Goal: Task Accomplishment & Management: Use online tool/utility

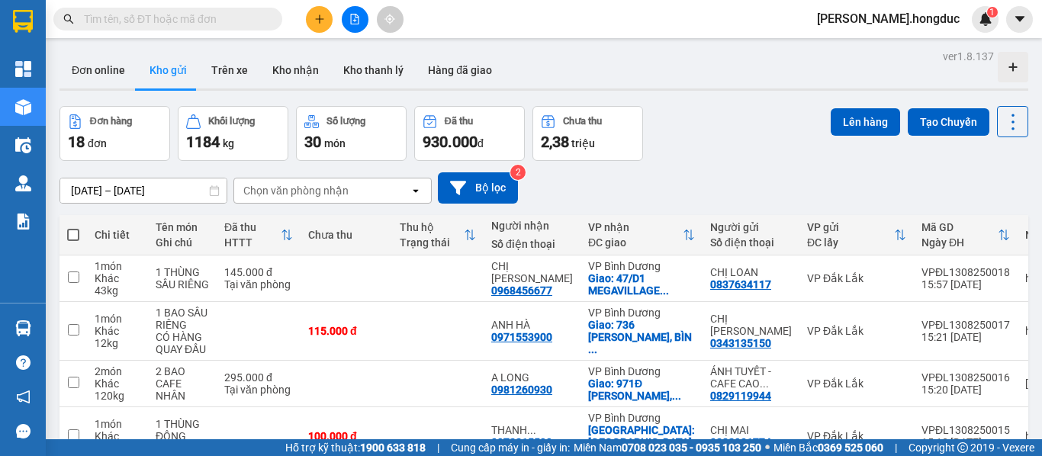
scroll to position [207, 0]
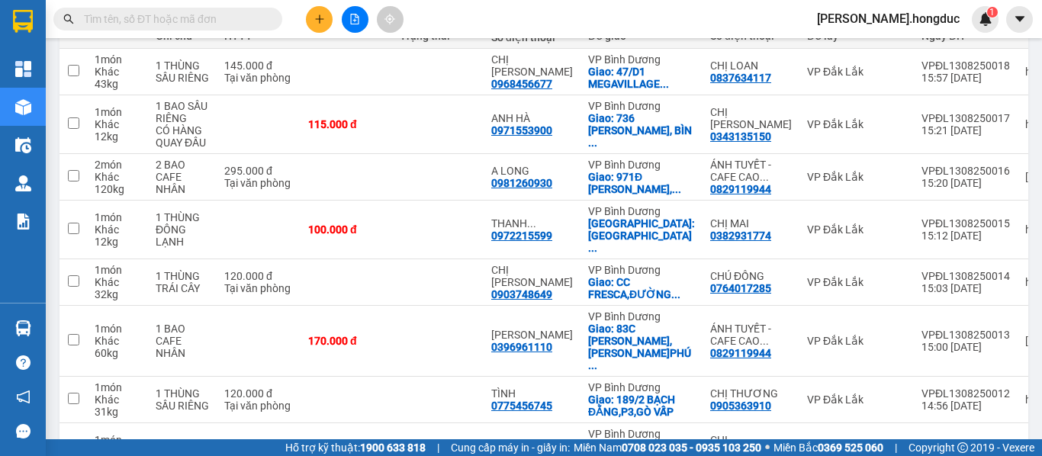
scroll to position [362, 0]
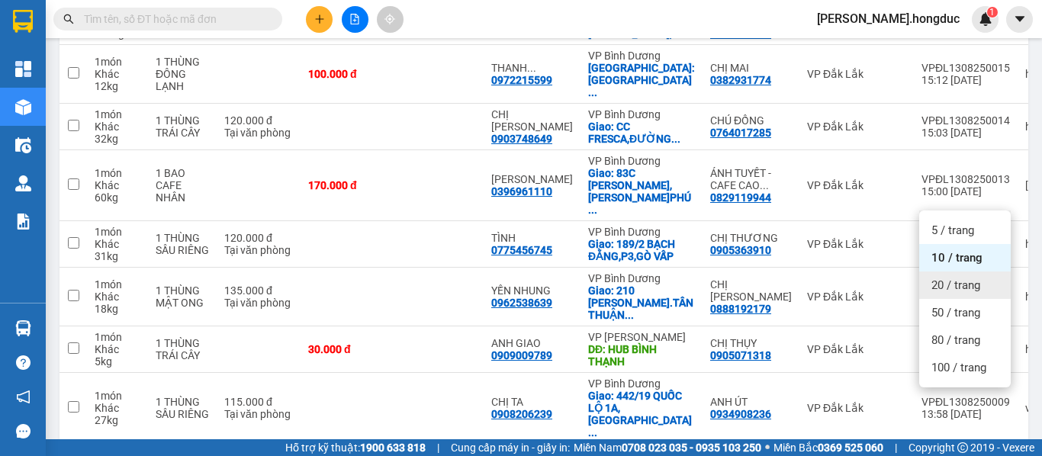
click at [958, 285] on span "20 / trang" at bounding box center [955, 285] width 49 height 15
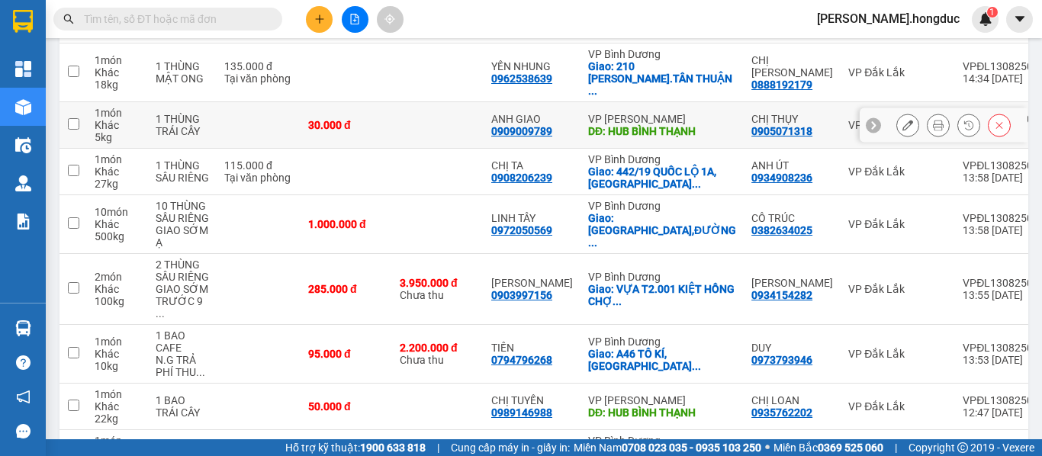
scroll to position [771, 0]
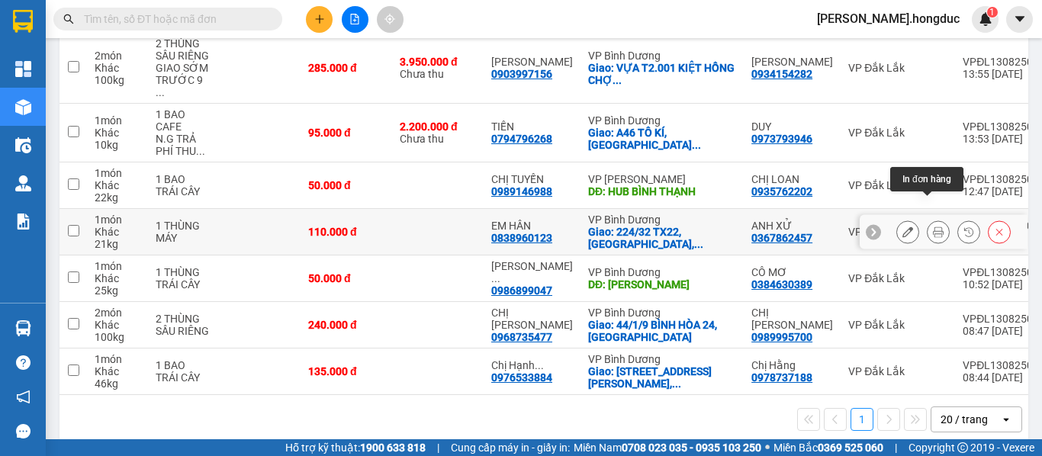
click at [932, 226] on icon at bounding box center [937, 231] width 11 height 11
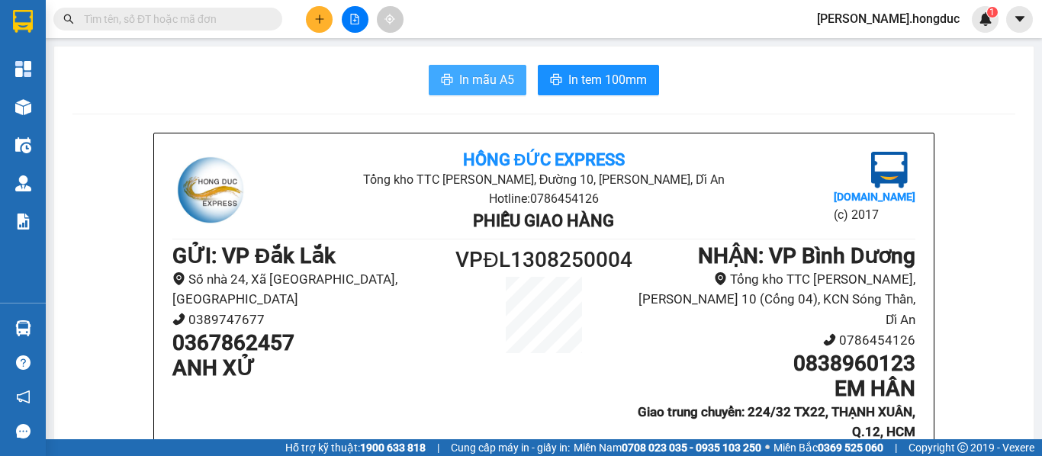
click at [497, 83] on span "In mẫu A5" at bounding box center [486, 79] width 55 height 19
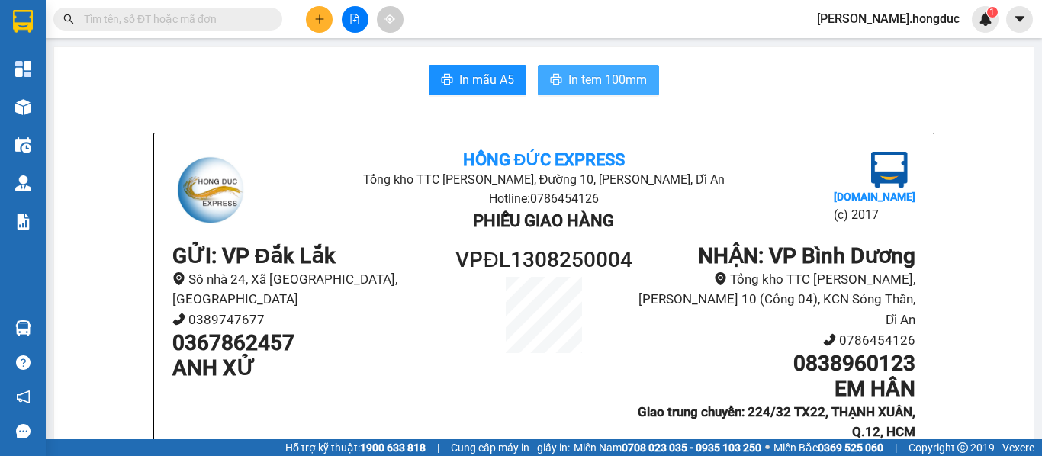
click at [586, 82] on span "In tem 100mm" at bounding box center [607, 79] width 79 height 19
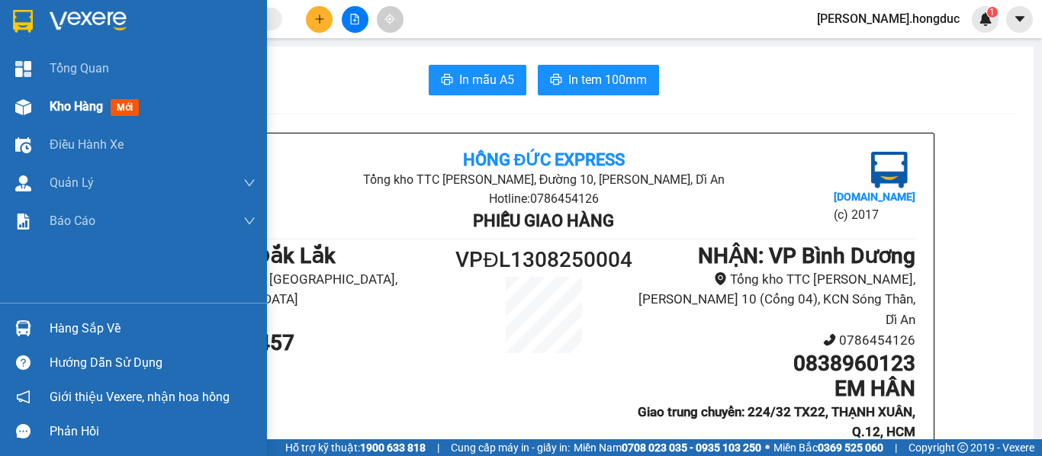
click at [71, 100] on span "Kho hàng" at bounding box center [76, 106] width 53 height 14
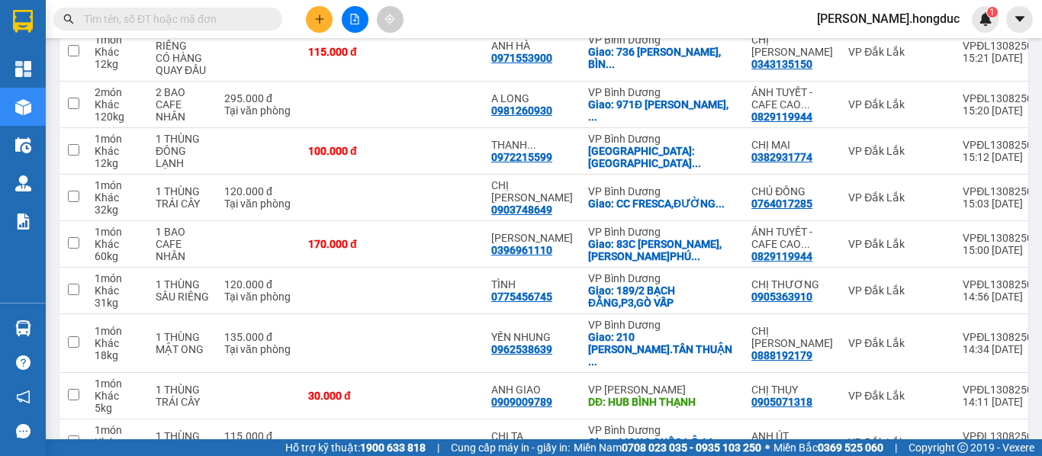
scroll to position [261, 0]
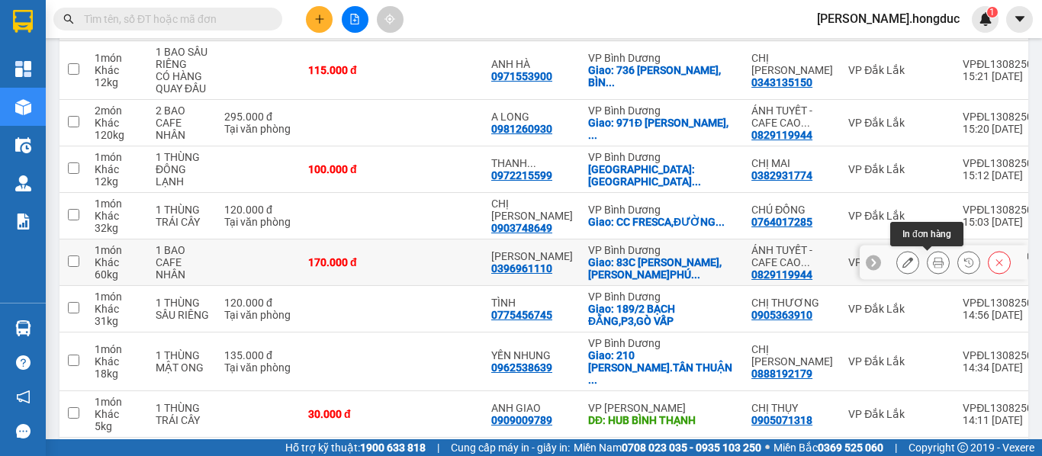
click at [927, 262] on button at bounding box center [937, 262] width 21 height 27
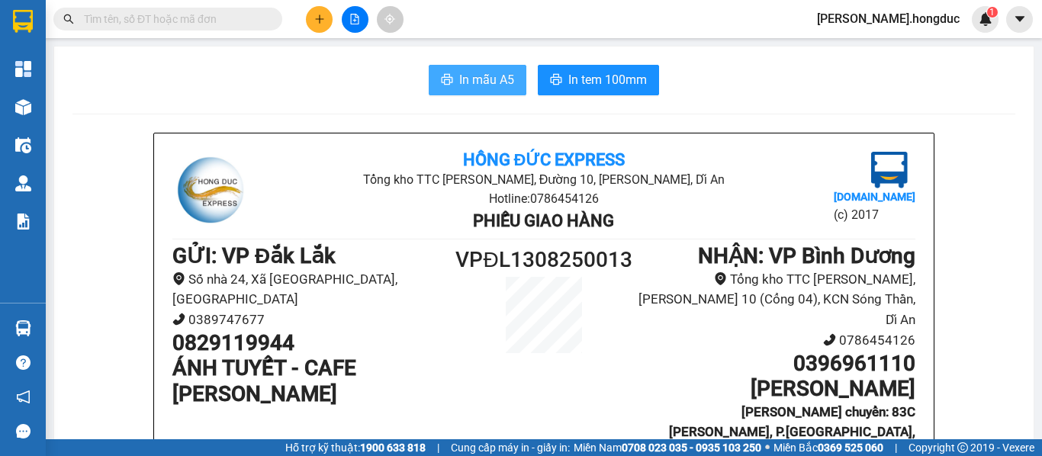
click at [481, 79] on span "In mẫu A5" at bounding box center [486, 79] width 55 height 19
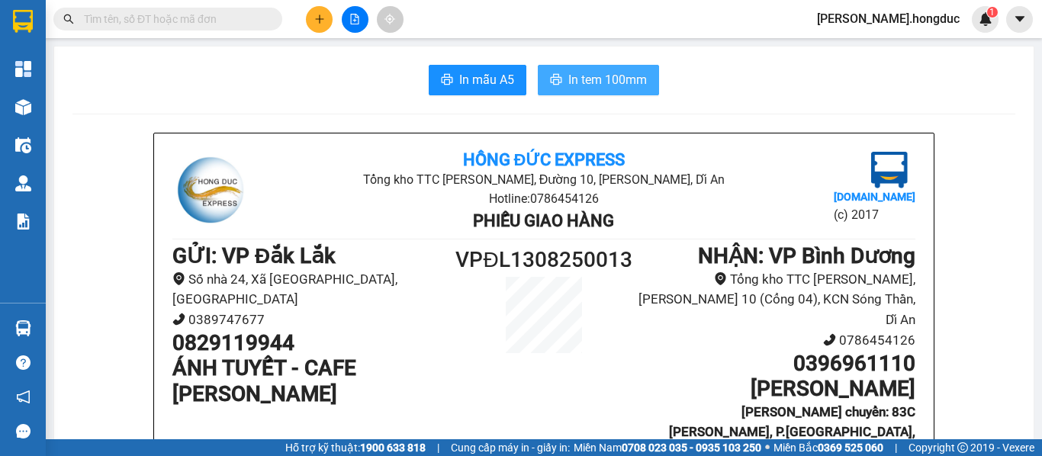
click at [577, 89] on span "In tem 100mm" at bounding box center [607, 79] width 79 height 19
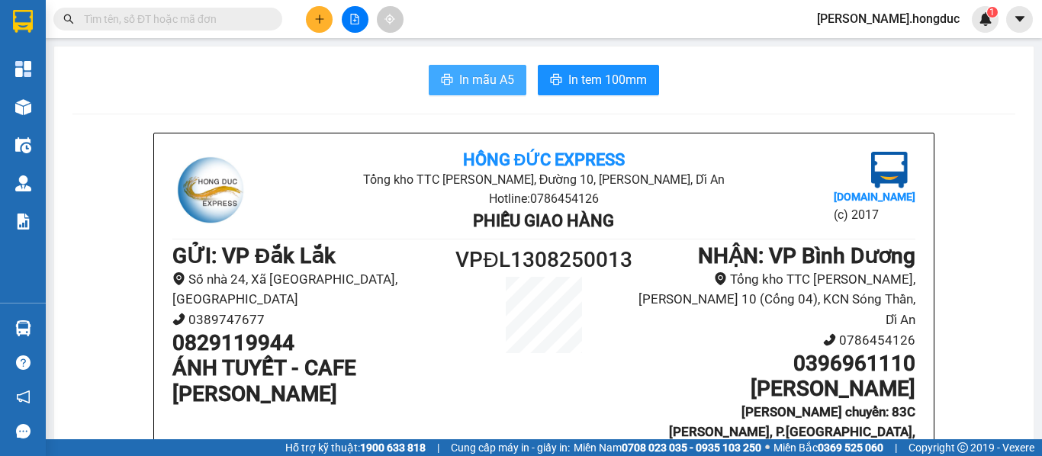
click at [487, 88] on span "In mẫu A5" at bounding box center [486, 79] width 55 height 19
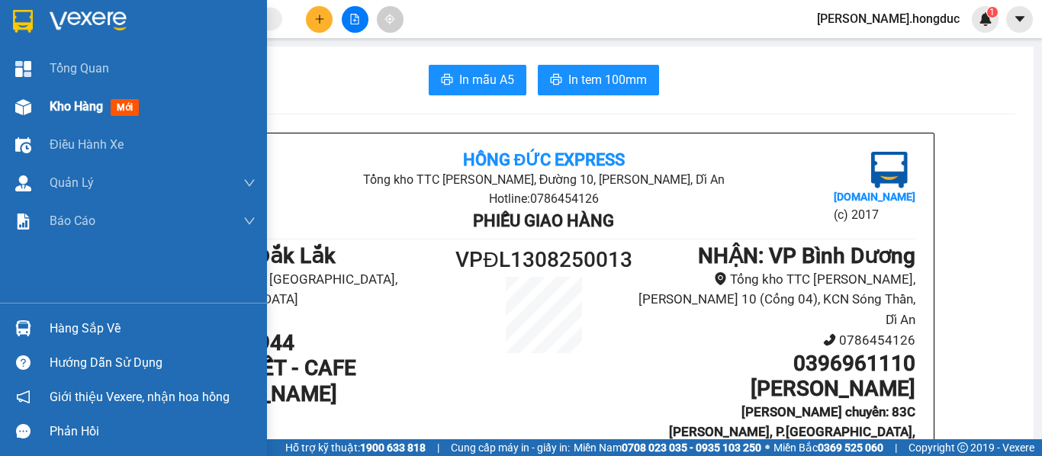
click at [69, 100] on span "Kho hàng" at bounding box center [76, 106] width 53 height 14
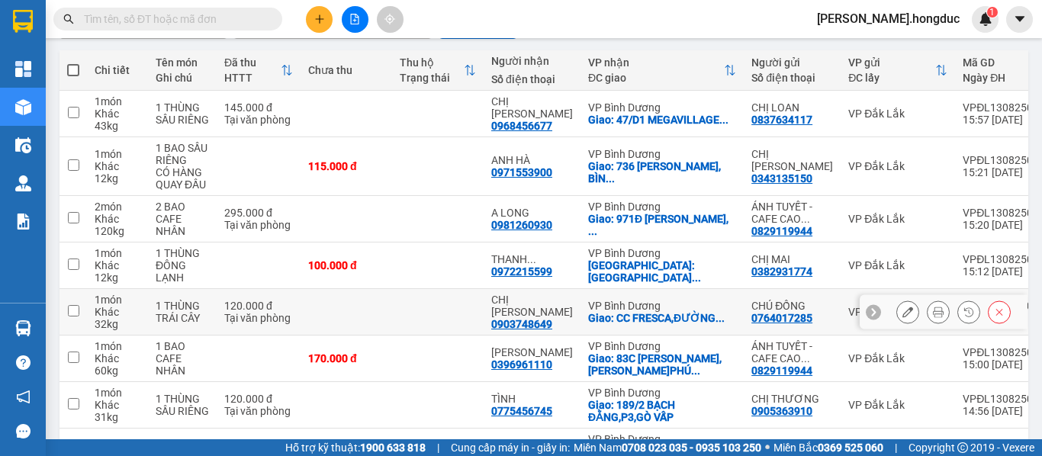
scroll to position [136, 0]
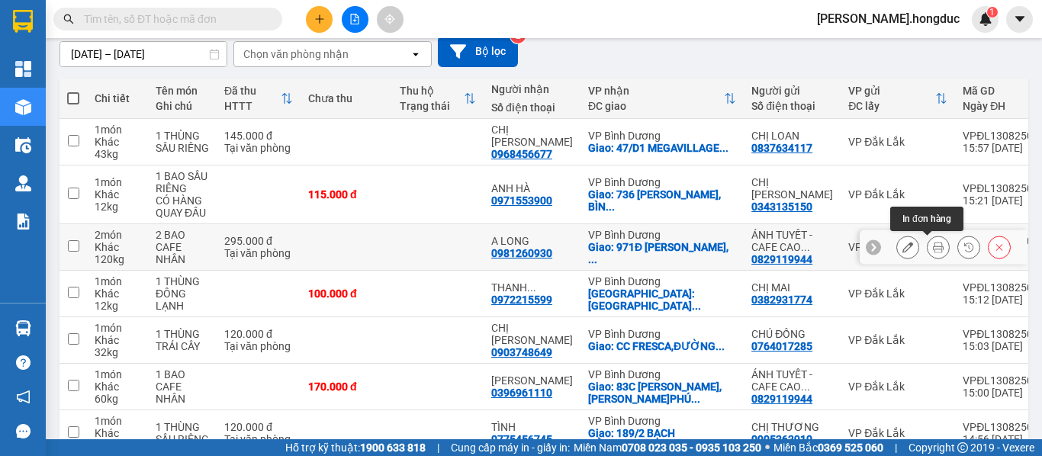
click at [932, 249] on icon at bounding box center [937, 247] width 11 height 11
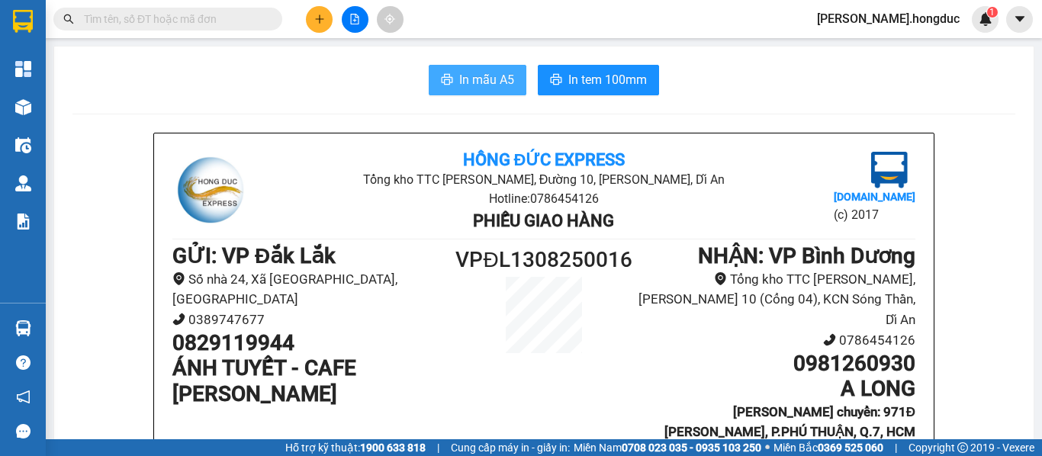
click at [475, 85] on span "In mẫu A5" at bounding box center [486, 79] width 55 height 19
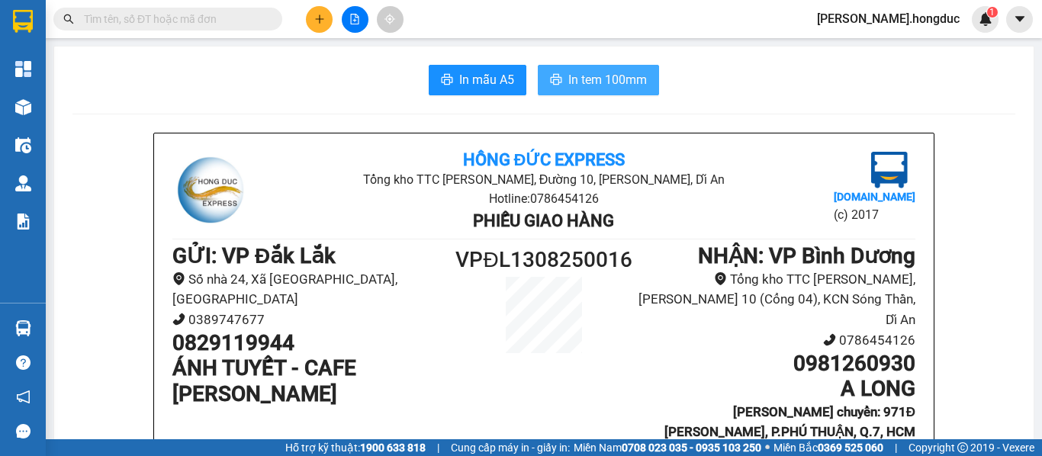
click at [593, 79] on span "In tem 100mm" at bounding box center [607, 79] width 79 height 19
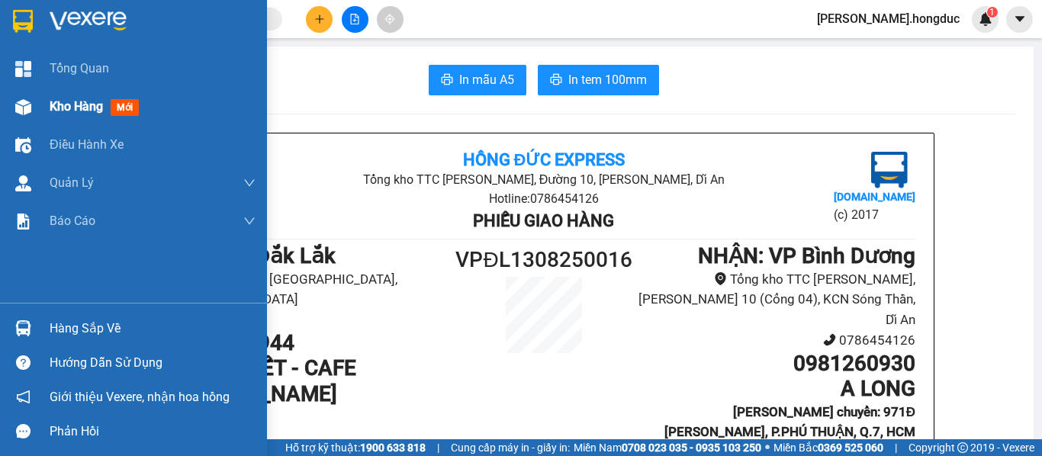
click at [59, 109] on span "Kho hàng" at bounding box center [76, 106] width 53 height 14
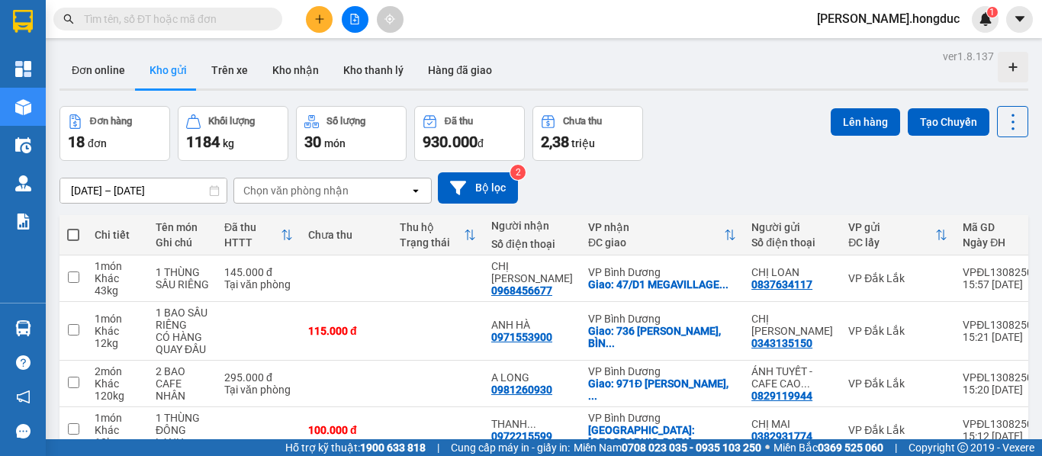
click at [76, 233] on span at bounding box center [73, 235] width 12 height 12
click at [73, 227] on input "checkbox" at bounding box center [73, 227] width 0 height 0
checkbox input "true"
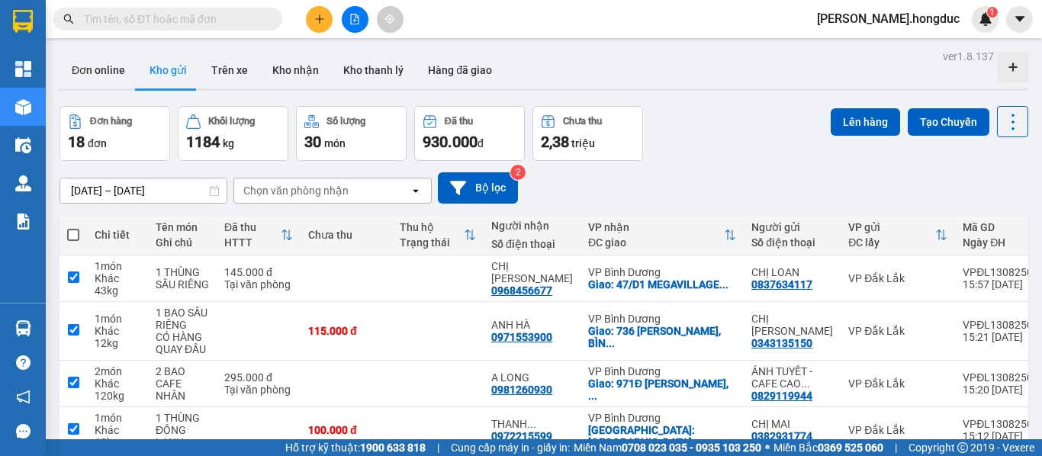
checkbox input "true"
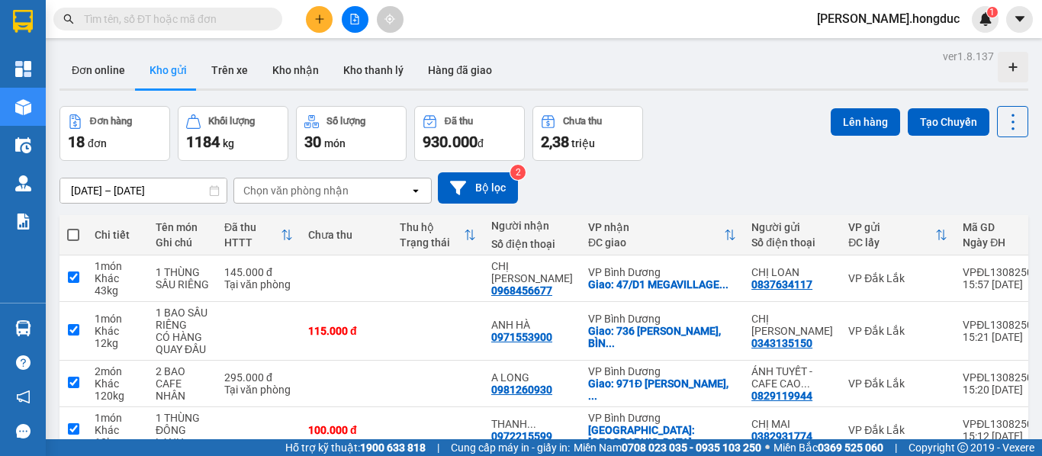
checkbox input "true"
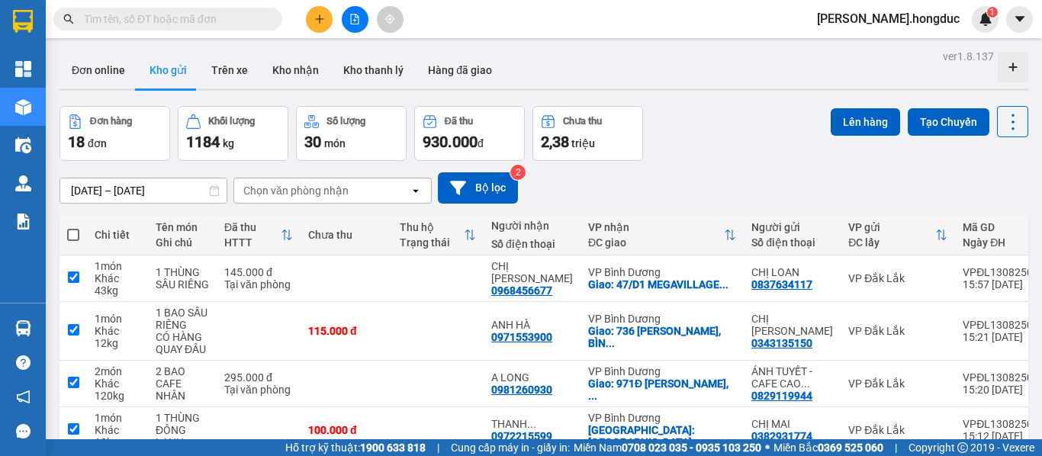
checkbox input "true"
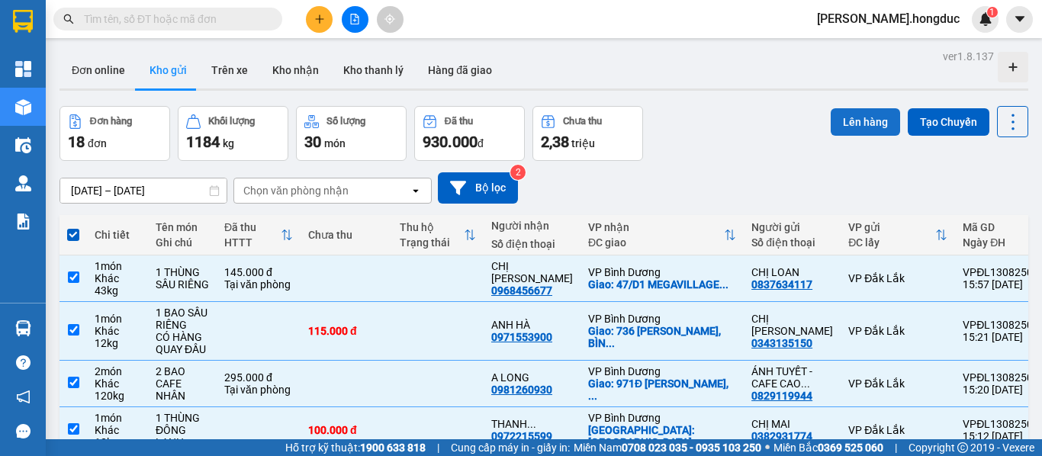
click at [850, 121] on button "Lên hàng" at bounding box center [864, 121] width 69 height 27
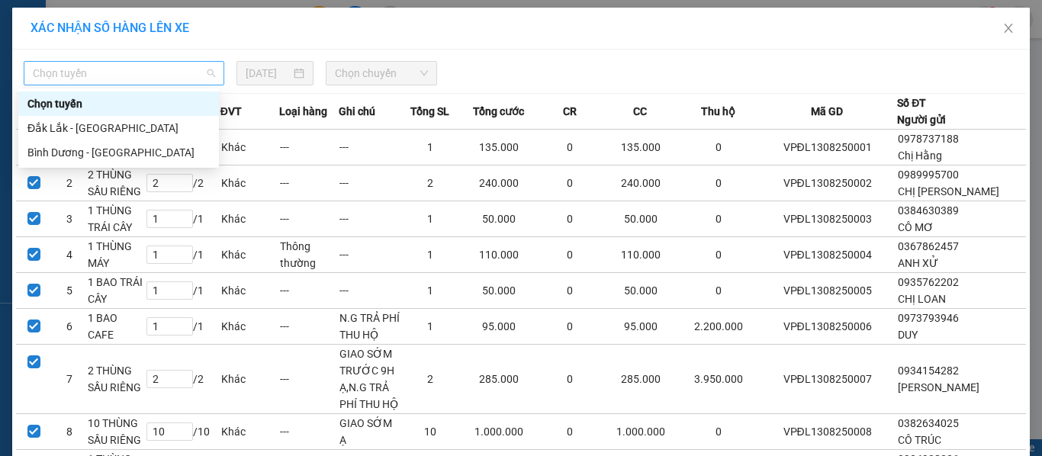
click at [210, 73] on div "Chọn tuyến" at bounding box center [124, 73] width 201 height 24
click at [146, 127] on div "Đắk Lắk - [GEOGRAPHIC_DATA]" at bounding box center [118, 128] width 182 height 17
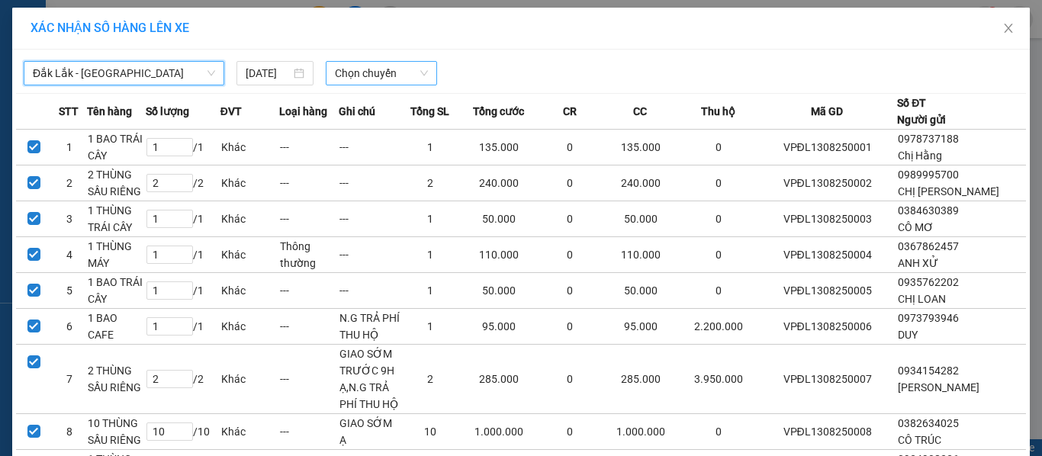
click at [370, 75] on span "Chọn chuyến" at bounding box center [382, 73] width 94 height 23
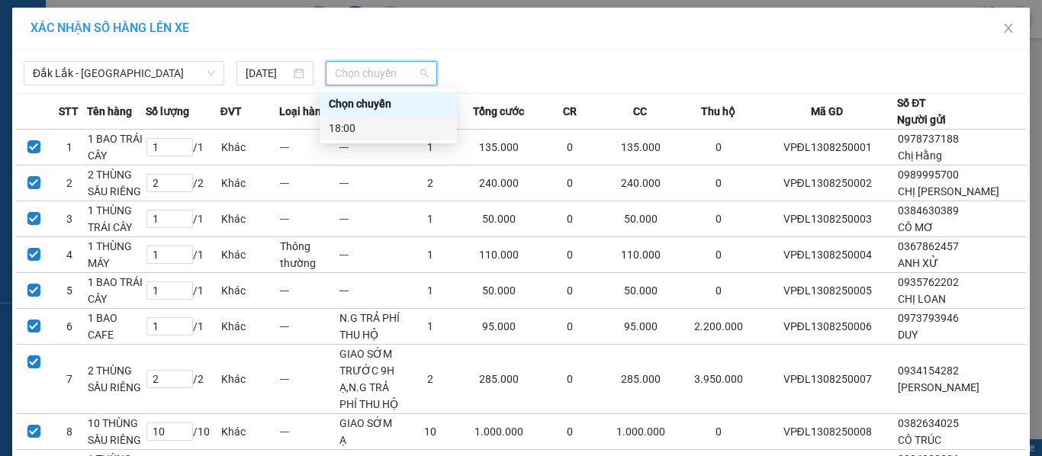
click at [361, 124] on div "18:00" at bounding box center [388, 128] width 119 height 17
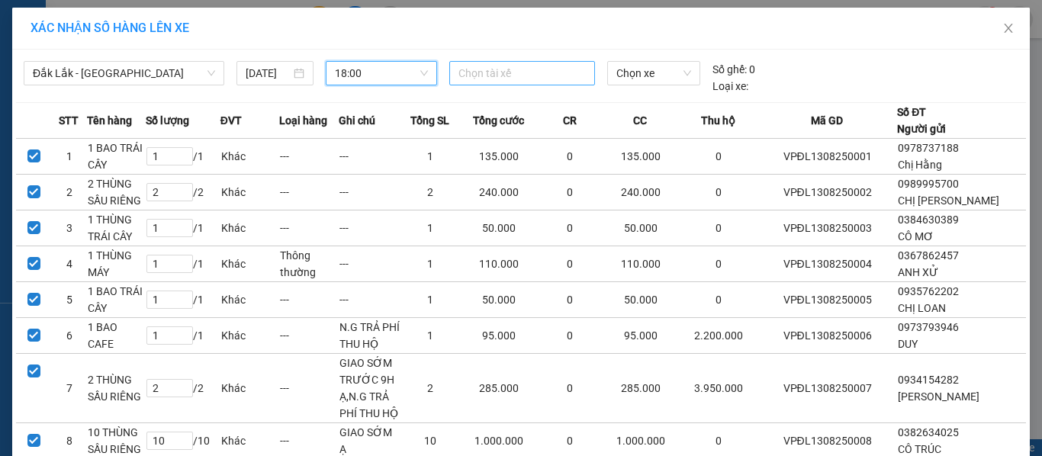
click at [511, 76] on div at bounding box center [522, 73] width 139 height 18
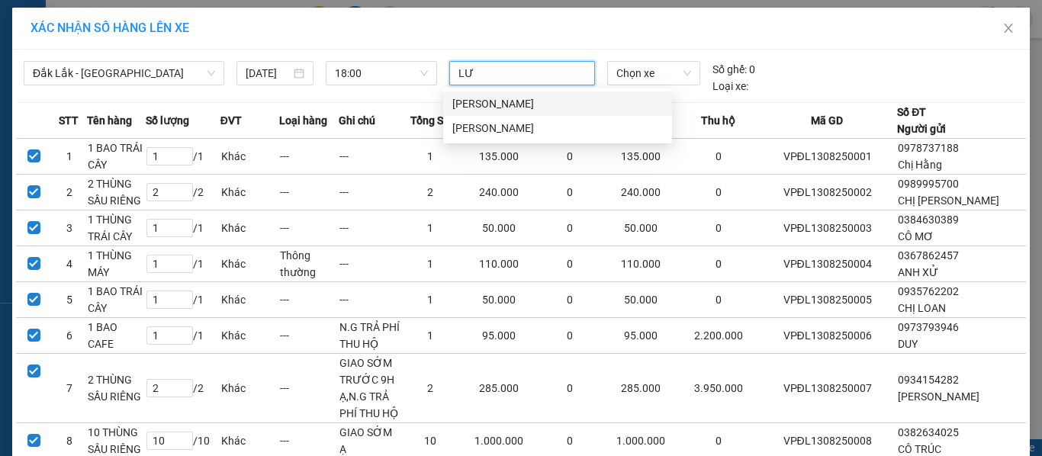
type input "LƯU"
click at [518, 104] on div "[PERSON_NAME]" at bounding box center [557, 103] width 210 height 17
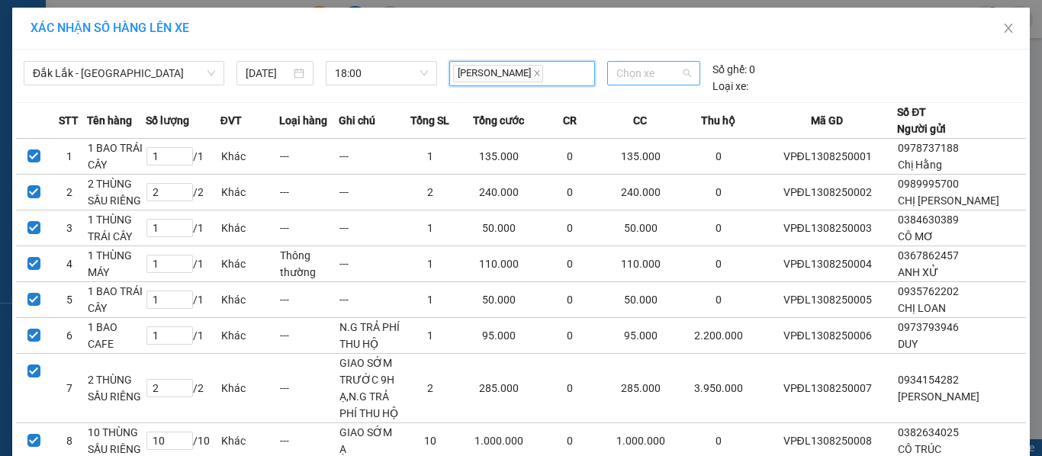
click at [646, 73] on span "Chọn xe" at bounding box center [653, 73] width 75 height 23
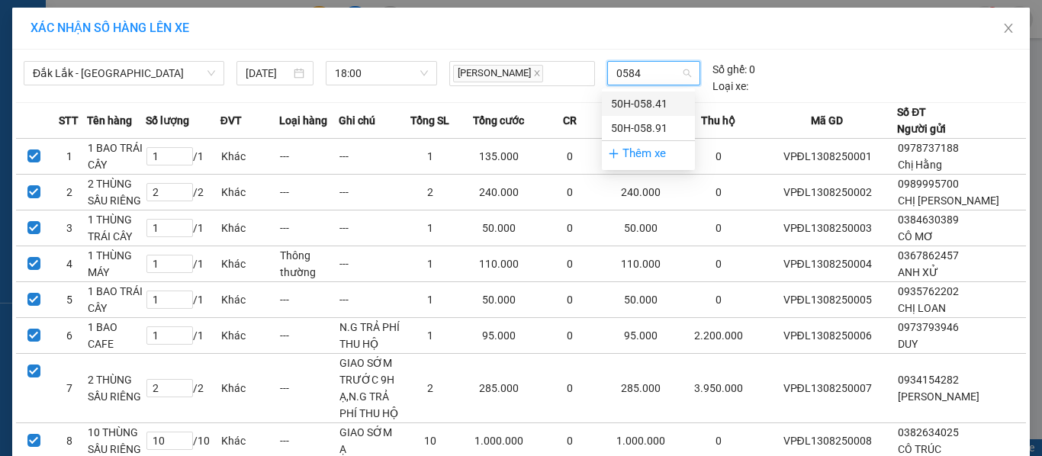
type input "05841"
click at [661, 108] on div "50H-058.41" at bounding box center [648, 103] width 75 height 17
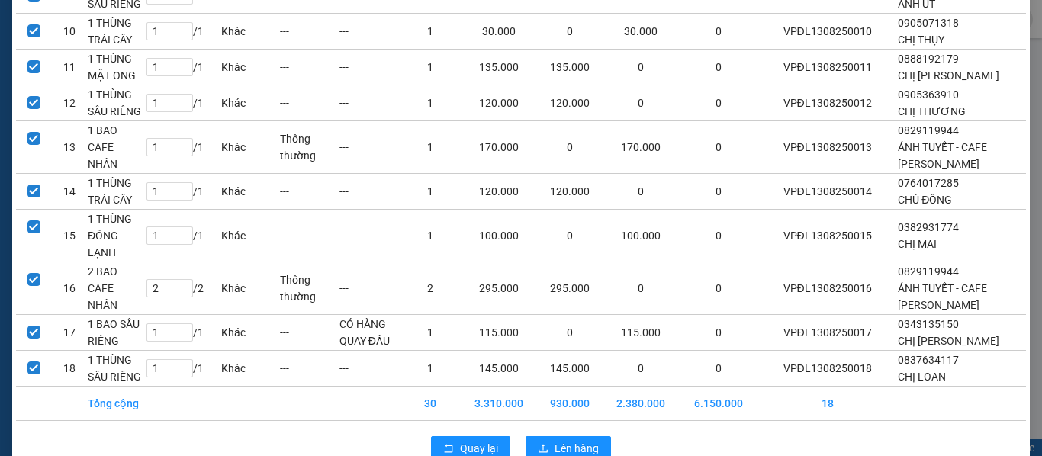
scroll to position [490, 0]
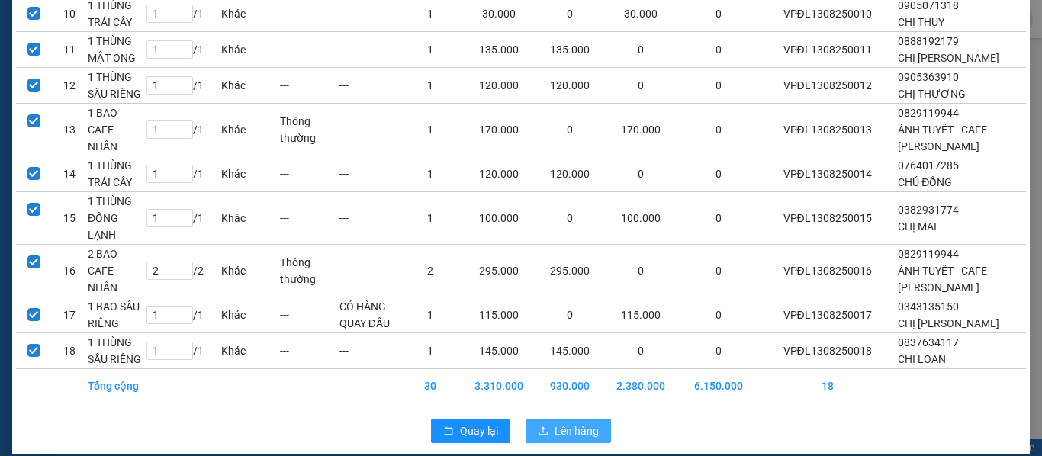
click at [557, 422] on span "Lên hàng" at bounding box center [576, 430] width 44 height 17
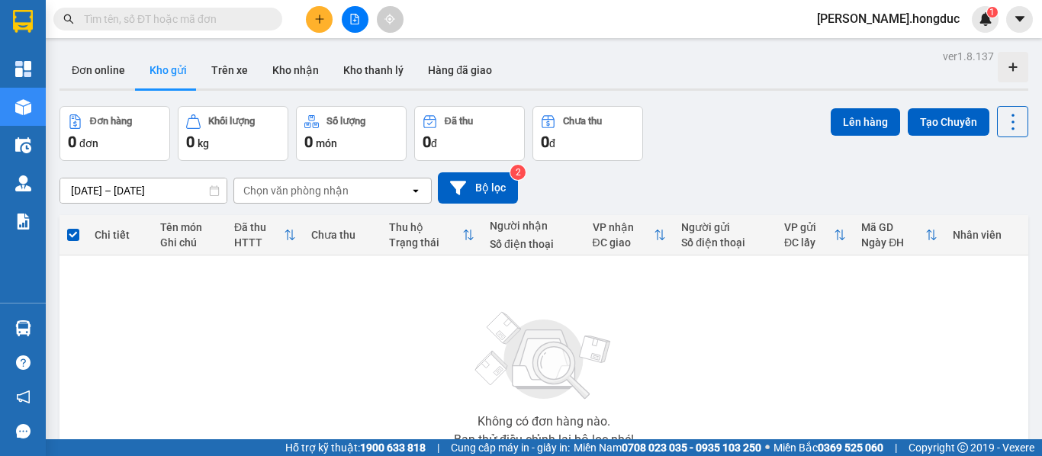
click at [352, 24] on icon "file-add" at bounding box center [355, 19] width 8 height 11
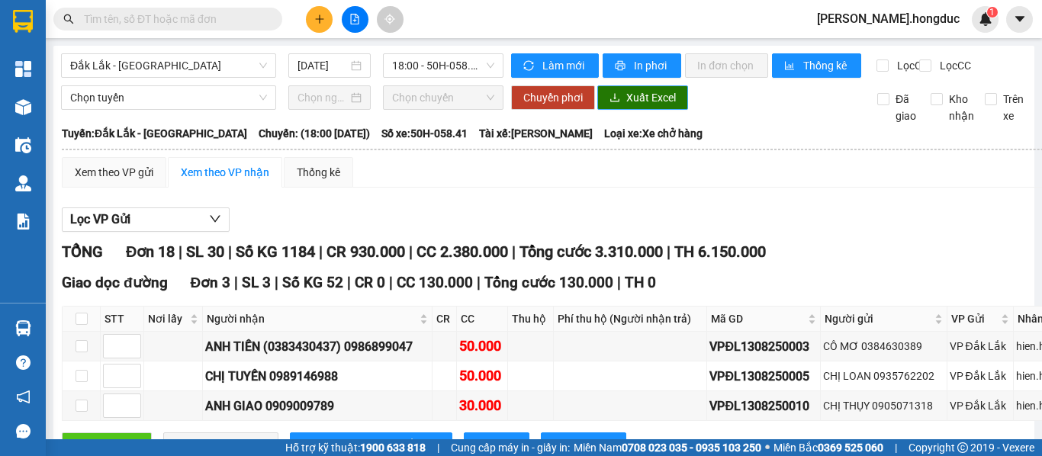
click at [637, 106] on span "Xuất Excel" at bounding box center [651, 97] width 50 height 17
